Goal: Register for event/course

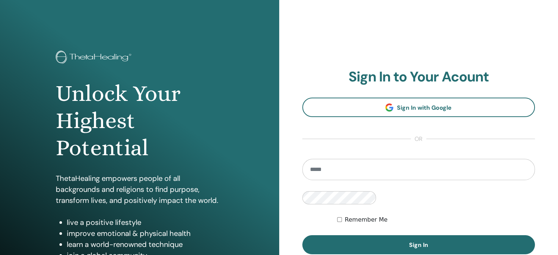
click at [302, 177] on input "email" at bounding box center [418, 169] width 233 height 21
type input "**********"
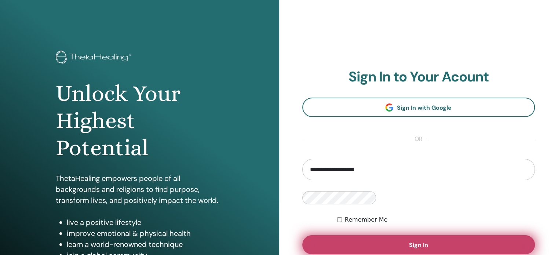
click at [409, 241] on span "Sign In" at bounding box center [418, 245] width 19 height 8
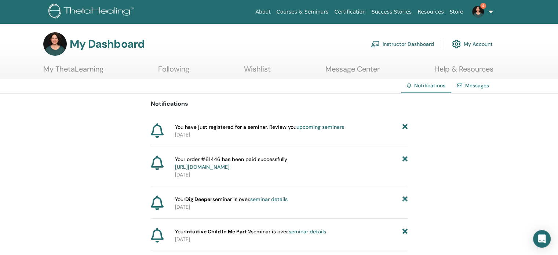
click at [327, 127] on link "upcoming seminars" at bounding box center [321, 127] width 48 height 7
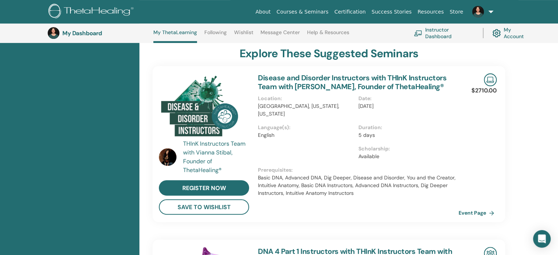
scroll to position [269, 0]
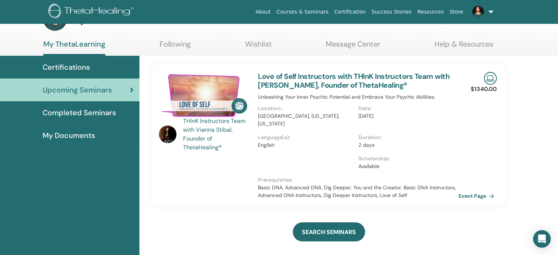
drag, startPoint x: 561, startPoint y: 85, endPoint x: 561, endPoint y: 96, distance: 11.0
click at [558, 96] on html "About Courses & Seminars Certification Success Stories Resources Store CT Corne…" at bounding box center [279, 102] width 558 height 255
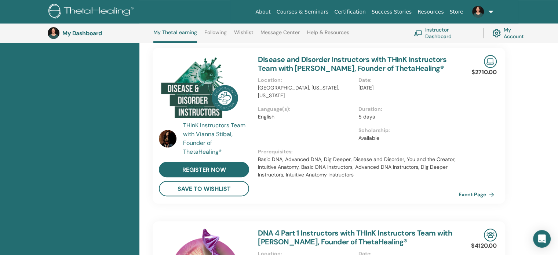
scroll to position [278, 0]
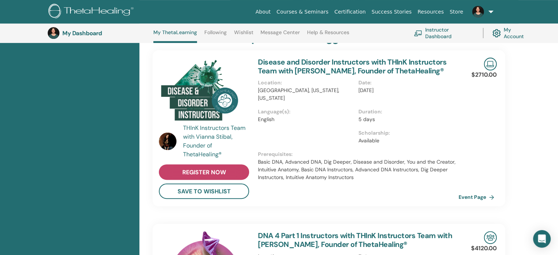
click at [211, 171] on span "register now" at bounding box center [204, 172] width 44 height 8
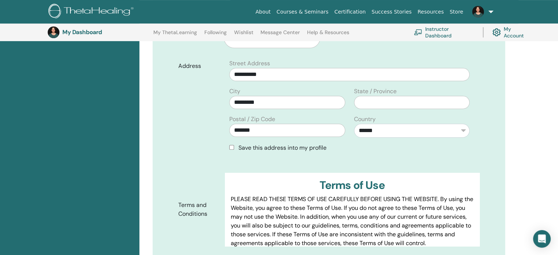
scroll to position [323, 0]
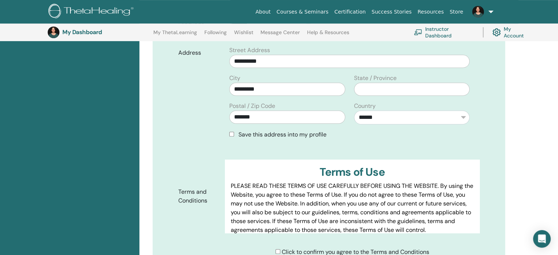
click at [233, 137] on div "Save this address into my profile" at bounding box center [349, 134] width 240 height 9
click at [365, 90] on input "text" at bounding box center [412, 89] width 116 height 13
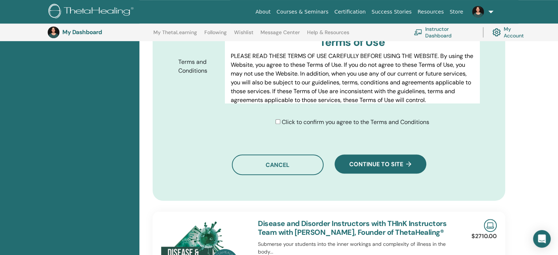
scroll to position [469, 0]
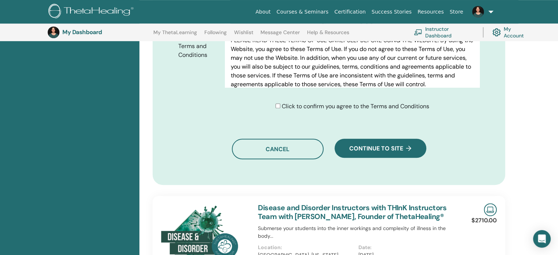
type input "**"
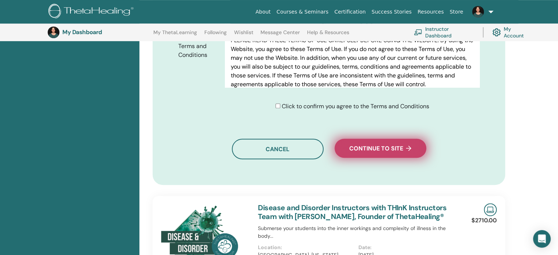
click at [368, 148] on span "Continue to site" at bounding box center [380, 149] width 62 height 8
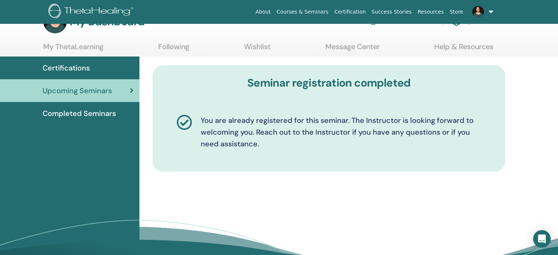
scroll to position [6, 0]
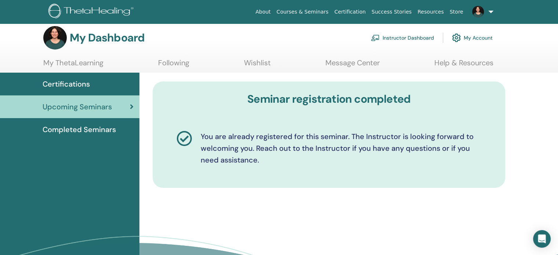
click at [66, 83] on span "Certifications" at bounding box center [66, 84] width 47 height 11
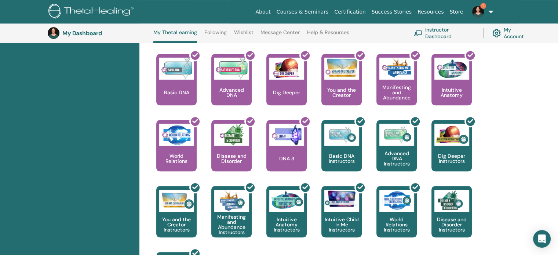
scroll to position [294, 0]
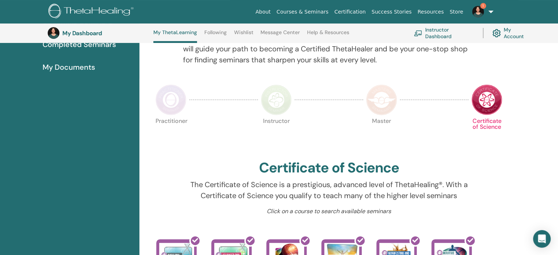
drag, startPoint x: 560, startPoint y: 44, endPoint x: 562, endPoint y: 68, distance: 24.3
click at [558, 68] on html "About Courses & Seminars Certification Success Stories Resources Store 1 CT [PE…" at bounding box center [279, 14] width 558 height 255
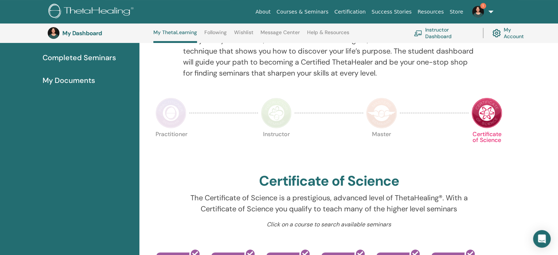
scroll to position [0, 0]
